Goal: Task Accomplishment & Management: Use online tool/utility

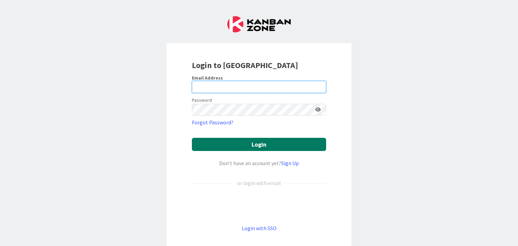
type input "[PERSON_NAME][EMAIL_ADDRESS][DOMAIN_NAME]"
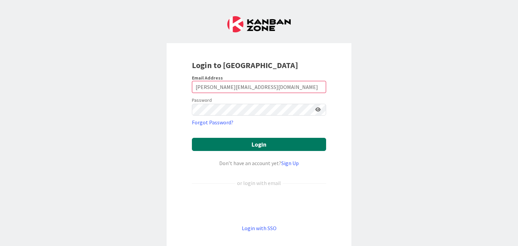
click at [258, 145] on button "Login" at bounding box center [259, 144] width 134 height 13
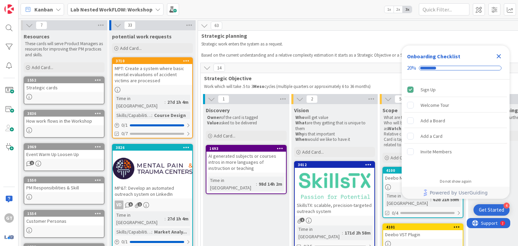
click at [498, 55] on icon "Close Checklist" at bounding box center [499, 56] width 4 height 4
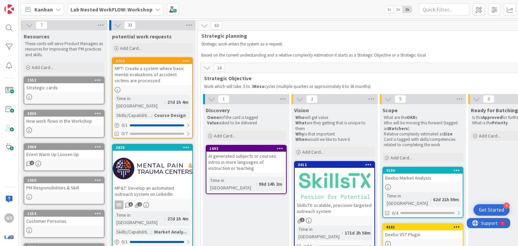
click at [155, 7] on icon at bounding box center [157, 9] width 5 height 5
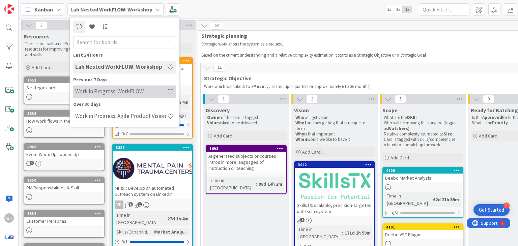
click at [114, 88] on h4 "Work in Progress: WorkFLOW" at bounding box center [121, 91] width 92 height 7
